Goal: Find contact information: Find contact information

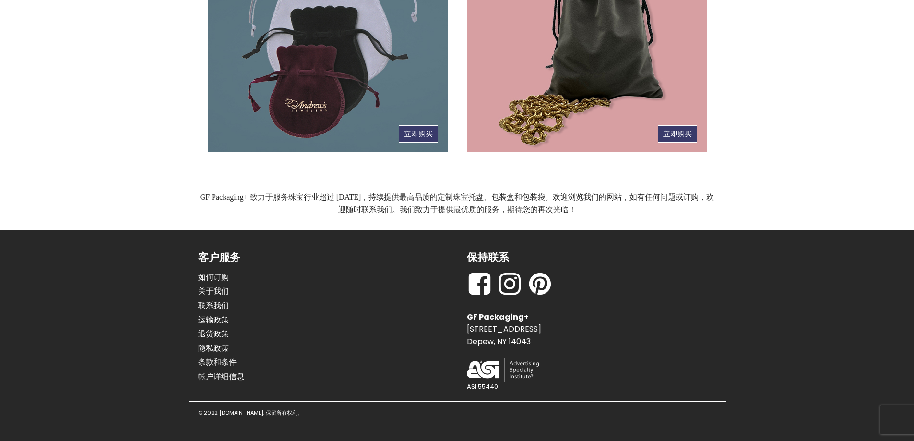
scroll to position [659, 0]
click at [207, 304] on font "联系我们" at bounding box center [213, 304] width 31 height 11
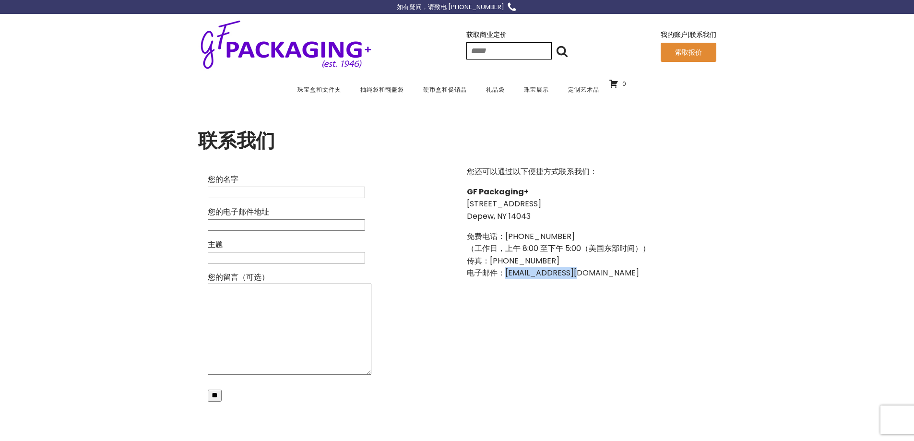
drag, startPoint x: 584, startPoint y: 270, endPoint x: 507, endPoint y: 273, distance: 76.8
click at [508, 273] on p "免费电话：[PHONE_NUMBER] （工作日，上午 8:00 至下午 5:00（美国东部时间）） 传真：[PHONE_NUMBER] 电子邮件： [EMA…" at bounding box center [558, 254] width 183 height 49
copy font "[EMAIL_ADDRESS][DOMAIN_NAME]"
